Goal: Task Accomplishment & Management: Use online tool/utility

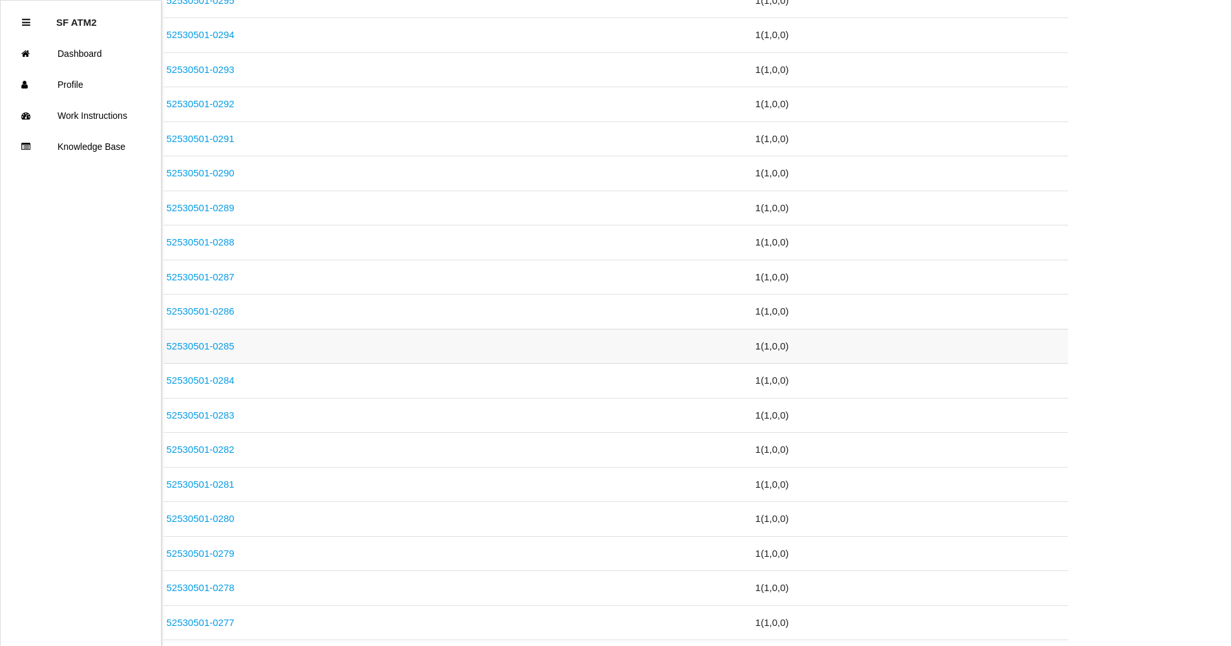
scroll to position [646, 0]
click at [225, 517] on link "52530501-0280" at bounding box center [201, 517] width 68 height 11
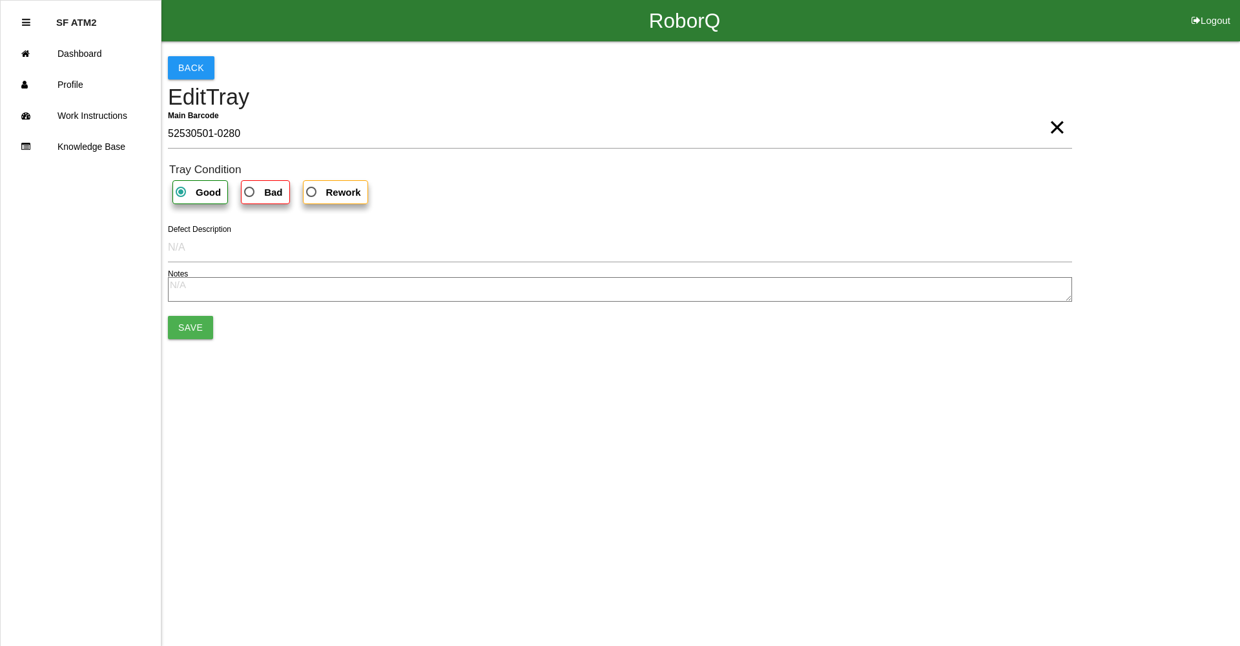
click at [259, 191] on span "Bad" at bounding box center [262, 192] width 41 height 16
click at [250, 191] on input "Bad" at bounding box center [246, 188] width 8 height 8
radio input "true"
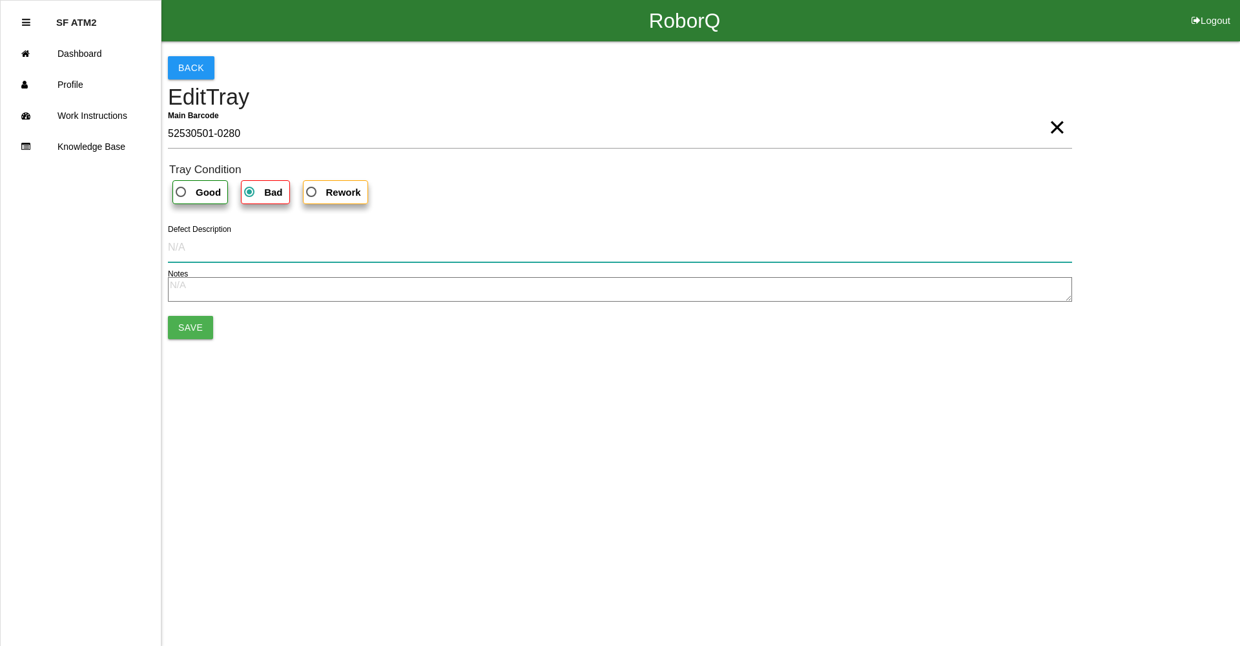
click at [227, 255] on input "Defect Description" at bounding box center [620, 248] width 904 height 30
type input "cut into part"
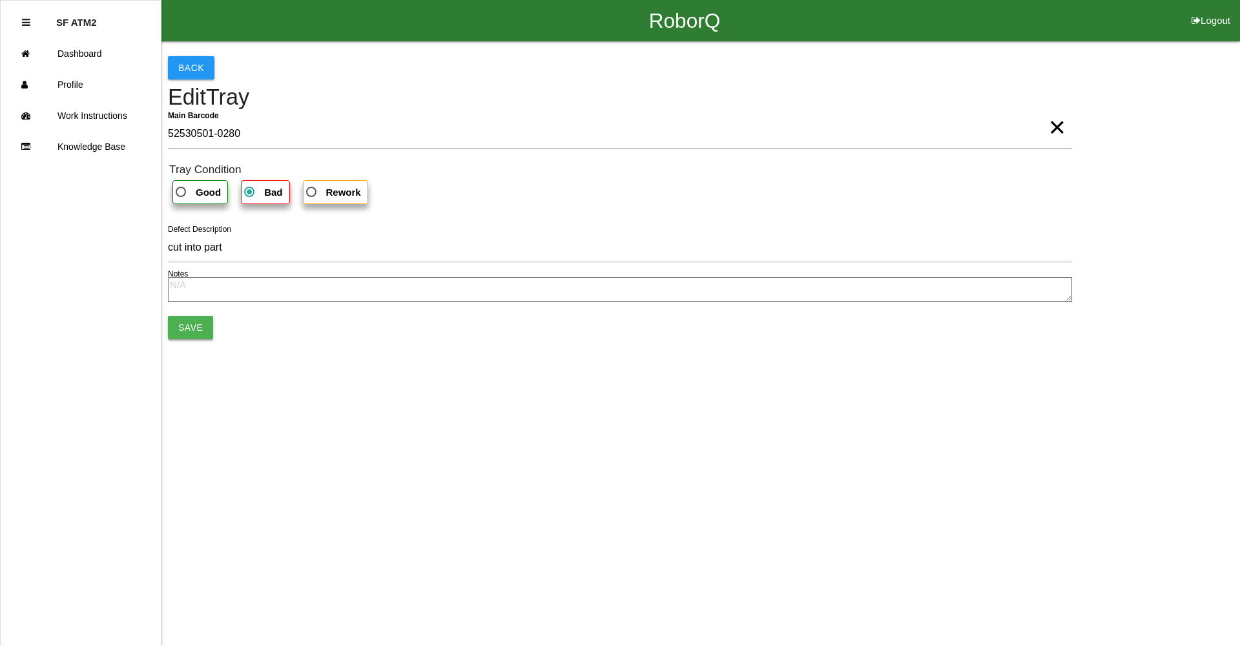
click at [203, 331] on button "Save" at bounding box center [190, 327] width 45 height 23
